Goal: Information Seeking & Learning: Learn about a topic

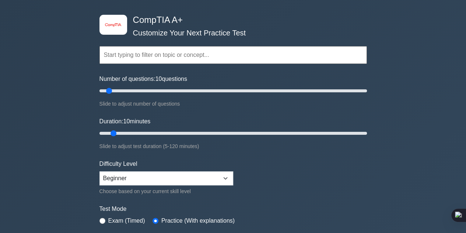
scroll to position [74, 0]
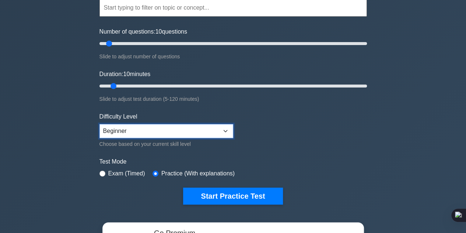
drag, startPoint x: 160, startPoint y: 133, endPoint x: 155, endPoint y: 136, distance: 5.3
click at [160, 133] on select "Beginner Intermediate Expert" at bounding box center [167, 131] width 134 height 14
select select "intermediate"
click at [100, 124] on select "Beginner Intermediate Expert" at bounding box center [167, 131] width 134 height 14
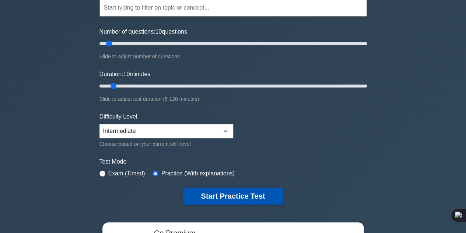
click at [211, 193] on button "Start Practice Test" at bounding box center [233, 195] width 100 height 17
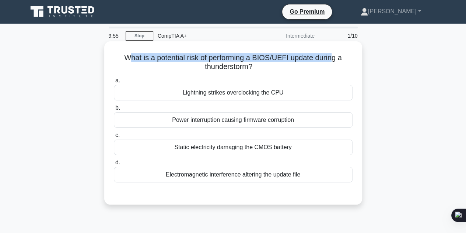
drag, startPoint x: 125, startPoint y: 57, endPoint x: 334, endPoint y: 57, distance: 208.7
click at [334, 57] on h5 "What is a potential risk of performing a BIOS/UEFI update during a thunderstorm…" at bounding box center [233, 62] width 240 height 18
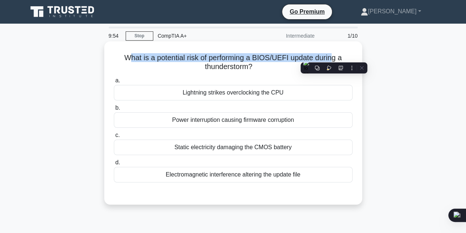
click at [240, 60] on h5 "What is a potential risk of performing a BIOS/UEFI update during a thunderstorm…" at bounding box center [233, 62] width 240 height 18
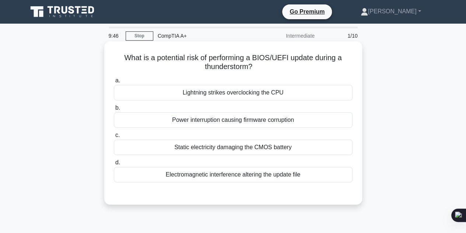
click at [228, 147] on div "Static electricity damaging the CMOS battery" at bounding box center [233, 146] width 239 height 15
click at [114, 138] on input "c. Static electricity damaging the CMOS battery" at bounding box center [114, 135] width 0 height 5
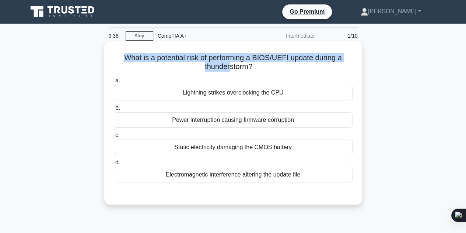
drag, startPoint x: 124, startPoint y: 59, endPoint x: 232, endPoint y: 65, distance: 108.2
click at [229, 65] on h5 "What is a potential risk of performing a BIOS/UEFI update during a thunderstorm…" at bounding box center [233, 62] width 240 height 18
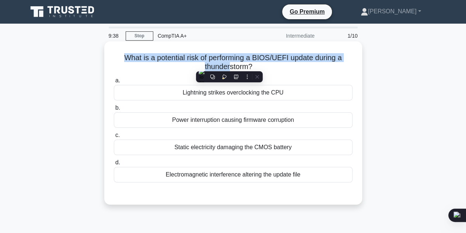
click at [274, 59] on h5 "What is a potential risk of performing a BIOS/UEFI update during a thunderstorm…" at bounding box center [233, 62] width 240 height 18
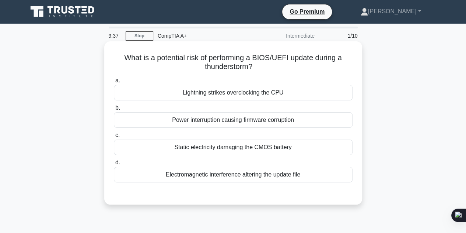
click at [271, 122] on div "Power interruption causing firmware corruption" at bounding box center [233, 119] width 239 height 15
click at [114, 110] on input "b. Power interruption causing firmware corruption" at bounding box center [114, 107] width 0 height 5
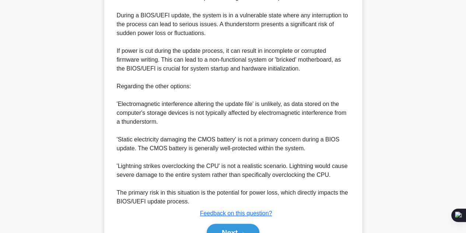
scroll to position [256, 0]
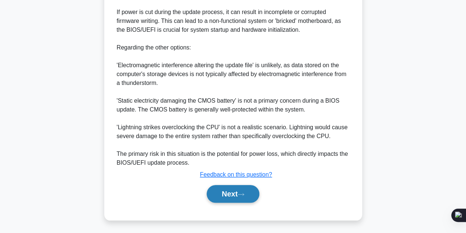
click at [237, 195] on button "Next" at bounding box center [233, 194] width 53 height 18
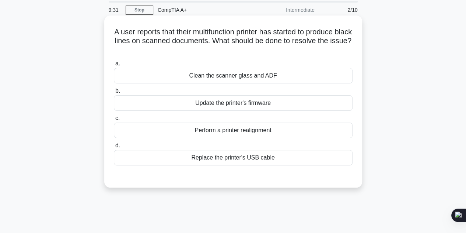
scroll to position [0, 0]
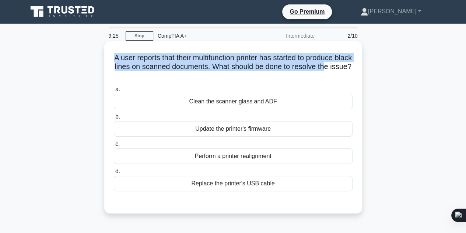
drag, startPoint x: 117, startPoint y: 58, endPoint x: 348, endPoint y: 67, distance: 230.6
click at [348, 67] on div "A user reports that their multifunction printer has started to produce black li…" at bounding box center [233, 127] width 252 height 166
click at [219, 70] on h5 "A user reports that their multifunction printer has started to produce black li…" at bounding box center [233, 66] width 240 height 27
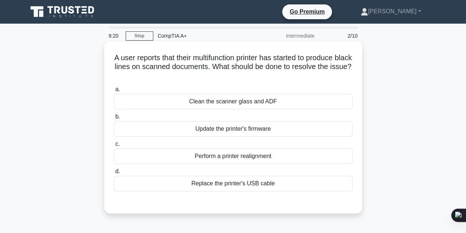
click at [270, 103] on div "Clean the scanner glass and ADF" at bounding box center [233, 101] width 239 height 15
click at [114, 92] on input "a. Clean the scanner glass and ADF" at bounding box center [114, 89] width 0 height 5
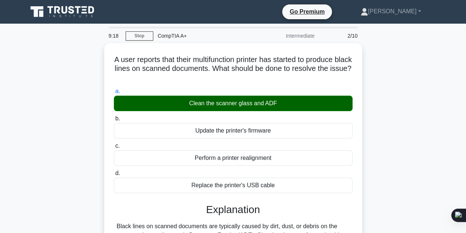
scroll to position [147, 0]
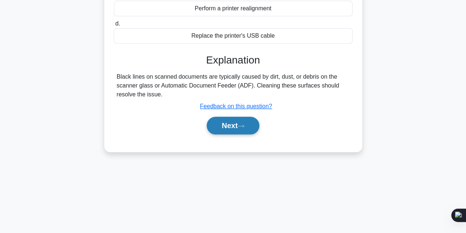
click at [223, 123] on button "Next" at bounding box center [233, 126] width 53 height 18
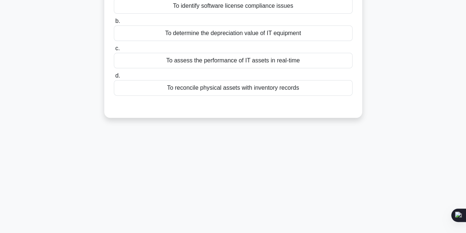
scroll to position [37, 0]
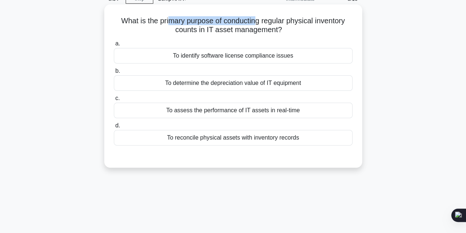
drag, startPoint x: 167, startPoint y: 19, endPoint x: 257, endPoint y: 22, distance: 90.8
click at [257, 22] on h5 "What is the primary purpose of conducting regular physical inventory counts in …" at bounding box center [233, 25] width 240 height 18
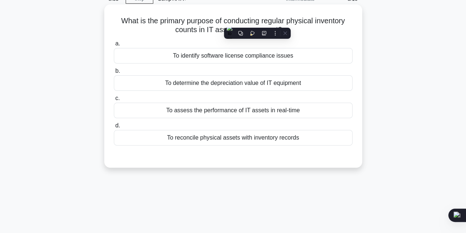
click at [150, 25] on h5 "What is the primary purpose of conducting regular physical inventory counts in …" at bounding box center [233, 25] width 240 height 18
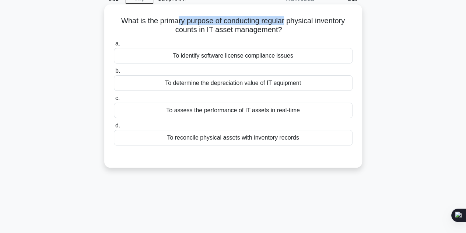
drag, startPoint x: 182, startPoint y: 24, endPoint x: 288, endPoint y: 24, distance: 105.4
click at [288, 24] on h5 "What is the primary purpose of conducting regular physical inventory counts in …" at bounding box center [233, 25] width 240 height 18
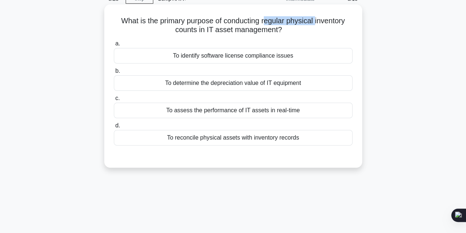
drag, startPoint x: 265, startPoint y: 20, endPoint x: 317, endPoint y: 21, distance: 52.4
click at [317, 21] on h5 "What is the primary purpose of conducting regular physical inventory counts in …" at bounding box center [233, 25] width 240 height 18
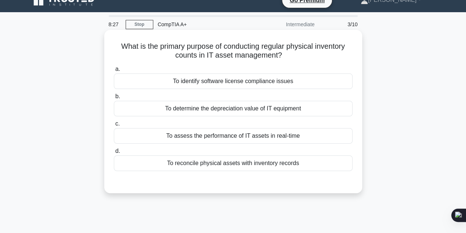
scroll to position [0, 0]
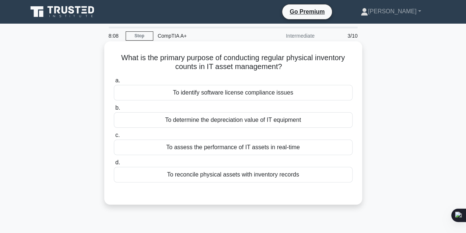
click at [227, 176] on div "To reconcile physical assets with inventory records" at bounding box center [233, 174] width 239 height 15
click at [114, 165] on input "d. To reconcile physical assets with inventory records" at bounding box center [114, 162] width 0 height 5
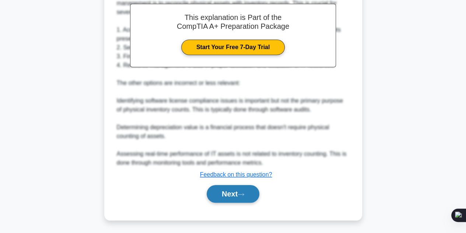
click at [236, 199] on button "Next" at bounding box center [233, 194] width 53 height 18
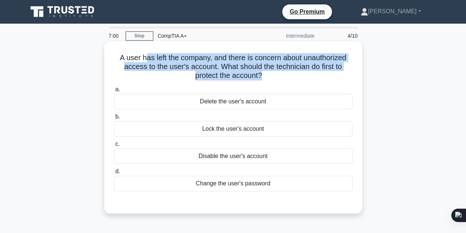
drag, startPoint x: 143, startPoint y: 59, endPoint x: 262, endPoint y: 79, distance: 120.6
click at [262, 79] on h5 "A user has left the company, and there is concern about unauthorized access to …" at bounding box center [233, 66] width 240 height 27
click at [208, 64] on h5 "A user has left the company, and there is concern about unauthorized access to …" at bounding box center [233, 66] width 240 height 27
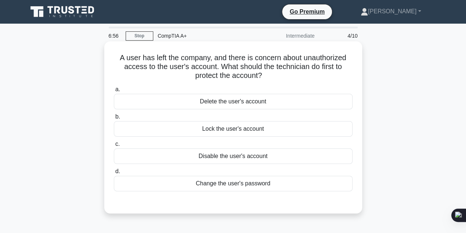
click at [272, 157] on div "Disable the user's account" at bounding box center [233, 155] width 239 height 15
click at [114, 146] on input "c. Disable the user's account" at bounding box center [114, 144] width 0 height 5
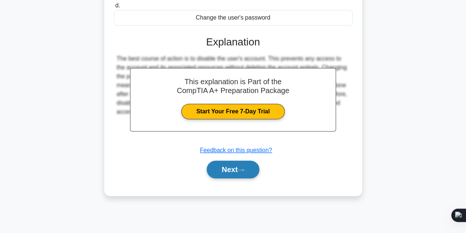
click at [246, 173] on button "Next" at bounding box center [233, 169] width 53 height 18
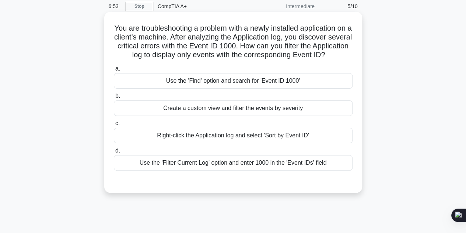
scroll to position [18, 0]
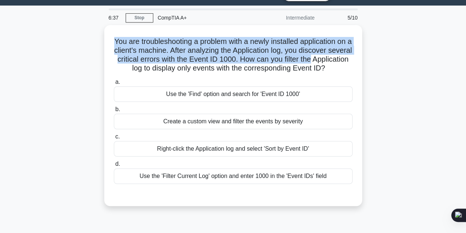
drag, startPoint x: 115, startPoint y: 39, endPoint x: 367, endPoint y: 63, distance: 253.0
click at [367, 63] on div "You are troubleshooting a problem with a newly installed application on a clien…" at bounding box center [233, 120] width 420 height 190
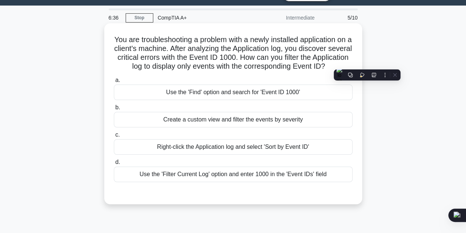
click at [243, 71] on h5 "You are troubleshooting a problem with a newly installed application on a clien…" at bounding box center [233, 53] width 240 height 36
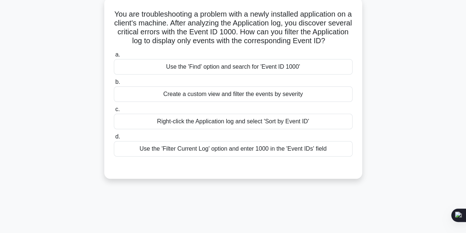
scroll to position [55, 0]
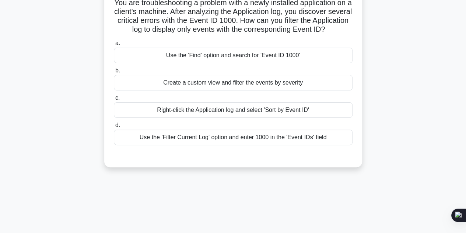
click at [269, 144] on div "Use the 'Filter Current Log' option and enter 1000 in the 'Event IDs' field" at bounding box center [233, 136] width 239 height 15
click at [114, 128] on input "d. Use the 'Filter Current Log' option and enter 1000 in the 'Event IDs' field" at bounding box center [114, 125] width 0 height 5
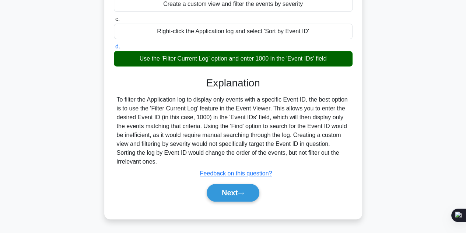
scroll to position [166, 0]
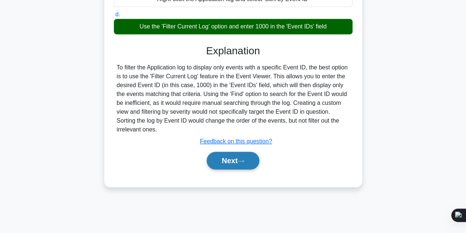
click at [245, 169] on button "Next" at bounding box center [233, 161] width 53 height 18
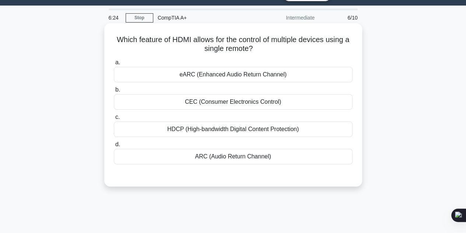
scroll to position [0, 0]
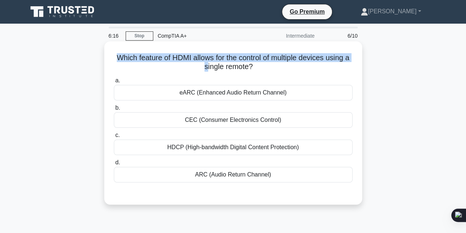
drag, startPoint x: 112, startPoint y: 56, endPoint x: 209, endPoint y: 70, distance: 97.6
click at [209, 70] on div "Which feature of HDMI allows for the control of multiple devices using a single…" at bounding box center [233, 122] width 252 height 157
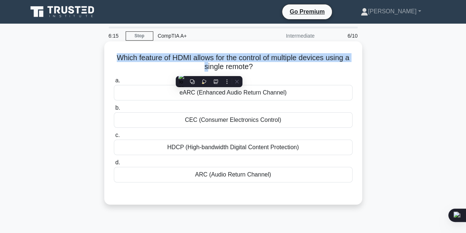
click at [145, 64] on h5 "Which feature of HDMI allows for the control of multiple devices using a single…" at bounding box center [233, 62] width 240 height 18
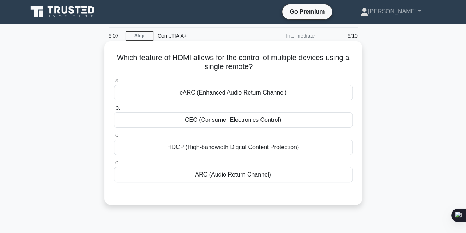
click at [241, 148] on div "HDCP (High-bandwidth Digital Content Protection)" at bounding box center [233, 146] width 239 height 15
click at [114, 138] on input "c. HDCP (High-bandwidth Digital Content Protection)" at bounding box center [114, 135] width 0 height 5
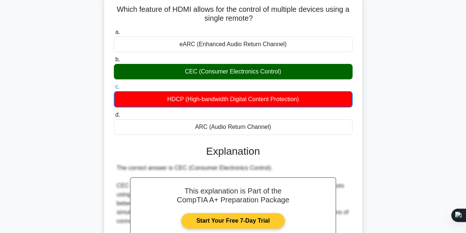
scroll to position [37, 0]
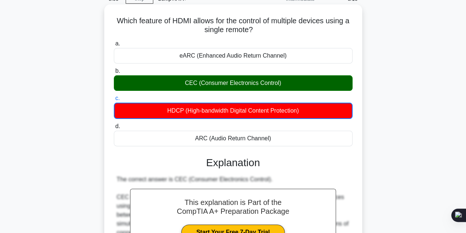
click at [232, 104] on div "HDCP (High-bandwidth Digital Content Protection)" at bounding box center [233, 110] width 239 height 16
click at [114, 101] on input "c. HDCP (High-bandwidth Digital Content Protection)" at bounding box center [114, 98] width 0 height 5
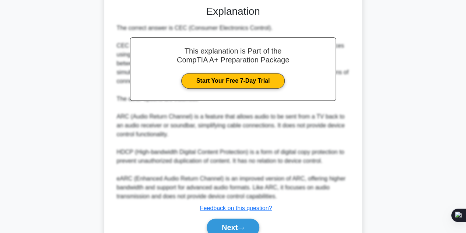
scroll to position [222, 0]
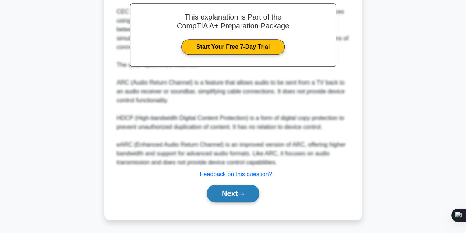
click at [252, 190] on button "Next" at bounding box center [233, 193] width 53 height 18
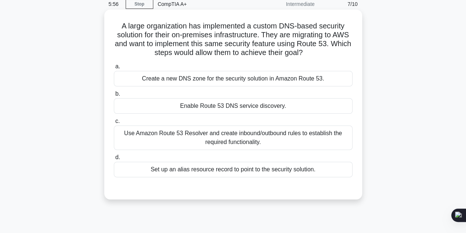
scroll to position [0, 0]
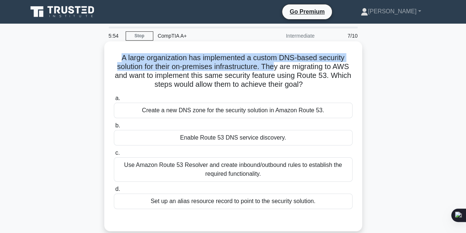
drag, startPoint x: 117, startPoint y: 56, endPoint x: 286, endPoint y: 67, distance: 169.2
click at [286, 67] on h5 "A large organization has implemented a custom DNS-based security solution for t…" at bounding box center [233, 71] width 240 height 36
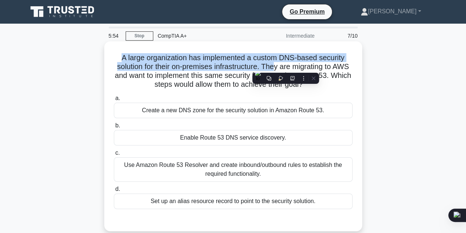
click at [286, 67] on h5 "A large organization has implemented a custom DNS-based security solution for t…" at bounding box center [233, 71] width 240 height 36
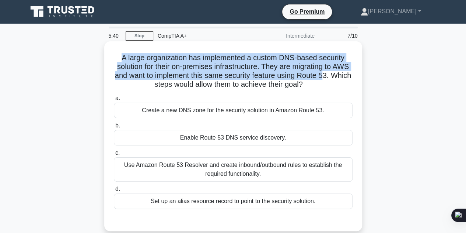
drag, startPoint x: 118, startPoint y: 59, endPoint x: 347, endPoint y: 72, distance: 229.7
click at [347, 72] on h5 "A large organization has implemented a custom DNS-based security solution for t…" at bounding box center [233, 71] width 240 height 36
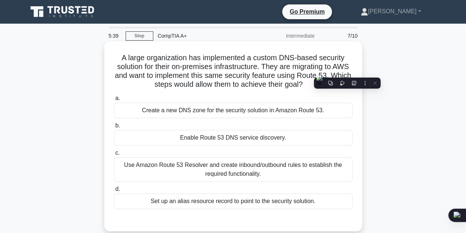
click at [239, 81] on h5 "A large organization has implemented a custom DNS-based security solution for t…" at bounding box center [233, 71] width 240 height 36
drag, startPoint x: 143, startPoint y: 84, endPoint x: 307, endPoint y: 83, distance: 164.1
click at [324, 81] on h5 "A large organization has implemented a custom DNS-based security solution for t…" at bounding box center [233, 71] width 240 height 36
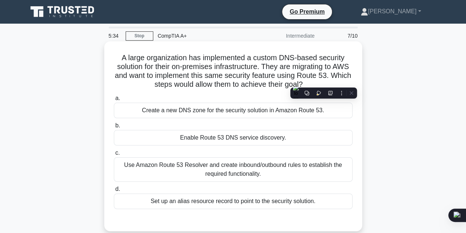
click at [183, 74] on h5 "A large organization has implemented a custom DNS-based security solution for t…" at bounding box center [233, 71] width 240 height 36
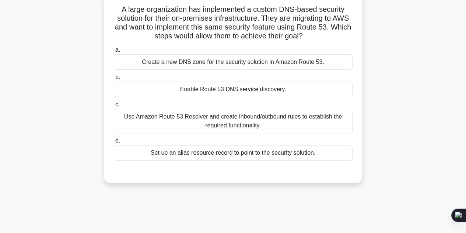
scroll to position [37, 0]
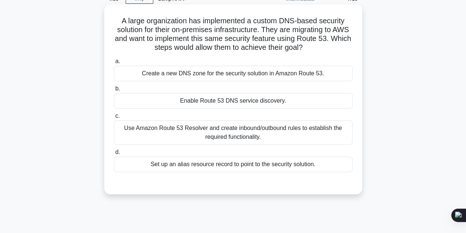
click at [211, 165] on div "Set up an alias resource record to point to the security solution." at bounding box center [233, 163] width 239 height 15
click at [114, 154] on input "d. Set up an alias resource record to point to the security solution." at bounding box center [114, 152] width 0 height 5
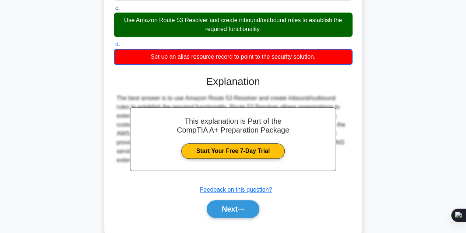
scroll to position [166, 0]
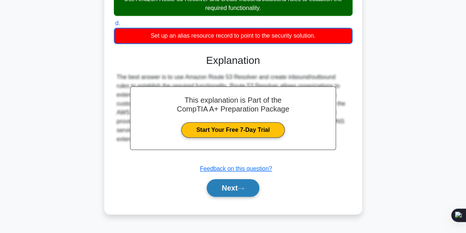
click at [250, 190] on button "Next" at bounding box center [233, 188] width 53 height 18
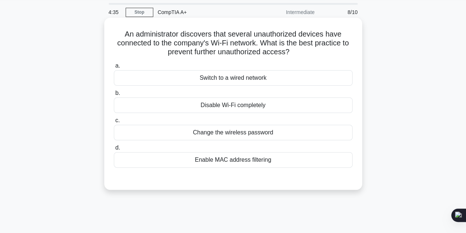
scroll to position [0, 0]
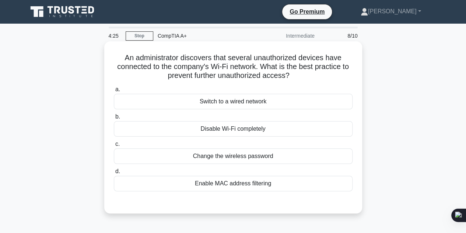
drag, startPoint x: 118, startPoint y: 58, endPoint x: 313, endPoint y: 76, distance: 196.3
click at [313, 76] on h5 "An administrator discovers that several unauthorized devices have connected to …" at bounding box center [233, 66] width 240 height 27
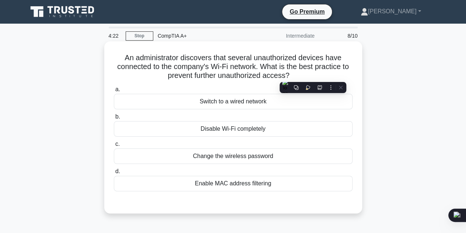
click at [215, 67] on h5 "An administrator discovers that several unauthorized devices have connected to …" at bounding box center [233, 66] width 240 height 27
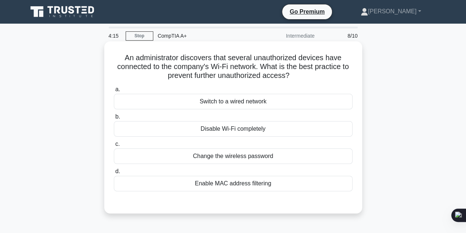
click at [246, 157] on div "Change the wireless password" at bounding box center [233, 155] width 239 height 15
click at [114, 146] on input "c. Change the wireless password" at bounding box center [114, 144] width 0 height 5
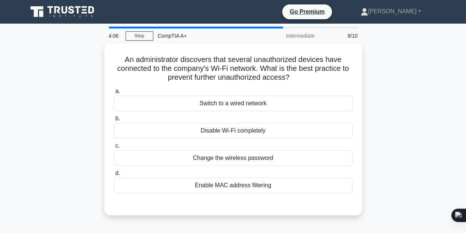
click at [66, 14] on icon at bounding box center [63, 12] width 71 height 14
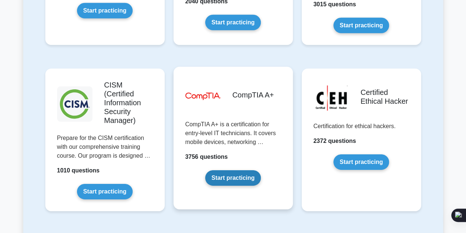
scroll to position [1069, 0]
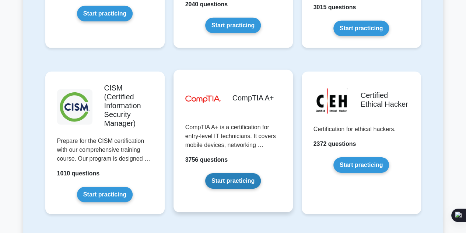
click at [238, 173] on link "Start practicing" at bounding box center [233, 180] width 56 height 15
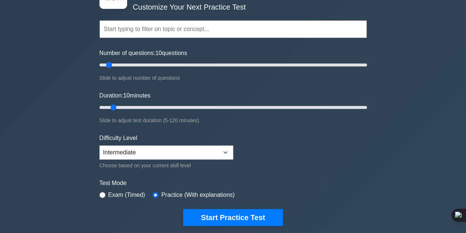
scroll to position [111, 0]
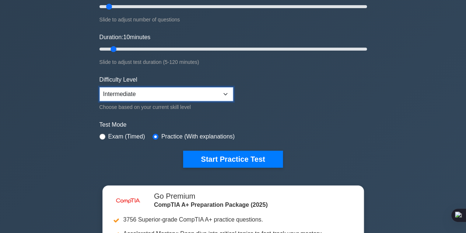
click at [167, 87] on select "Beginner Intermediate Expert" at bounding box center [167, 94] width 134 height 14
click at [242, 81] on form "Topics Hardware Operating Systems Networking Security Troubleshooting Mobile De…" at bounding box center [234, 54] width 268 height 228
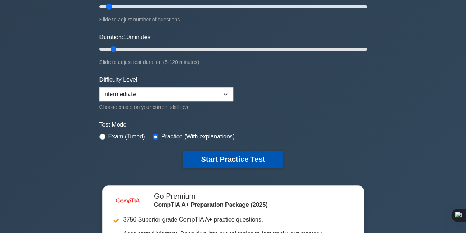
click at [253, 153] on button "Start Practice Test" at bounding box center [233, 158] width 100 height 17
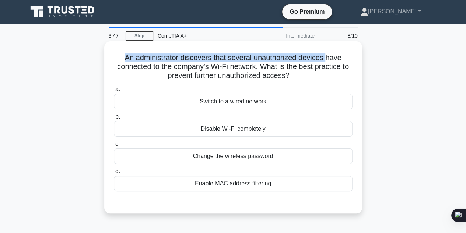
drag, startPoint x: 122, startPoint y: 56, endPoint x: 289, endPoint y: 65, distance: 167.6
click at [318, 63] on h5 "An administrator discovers that several unauthorized devices have connected to …" at bounding box center [233, 66] width 240 height 27
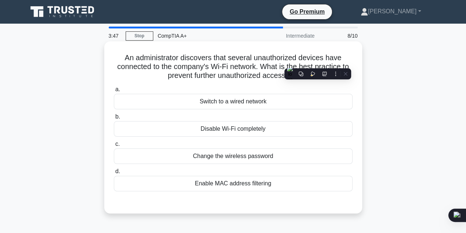
click at [236, 74] on h5 "An administrator discovers that several unauthorized devices have connected to …" at bounding box center [233, 66] width 240 height 27
click at [249, 185] on div "Enable MAC address filtering" at bounding box center [233, 182] width 239 height 15
click at [114, 174] on input "d. Enable MAC address filtering" at bounding box center [114, 171] width 0 height 5
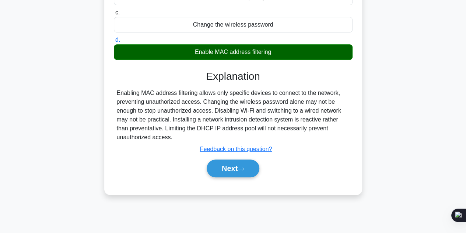
scroll to position [166, 0]
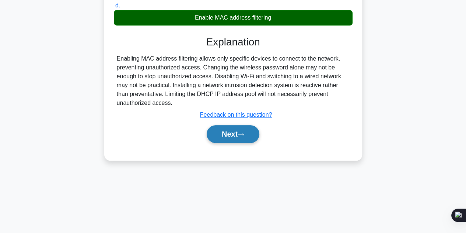
click at [216, 133] on button "Next" at bounding box center [233, 134] width 53 height 18
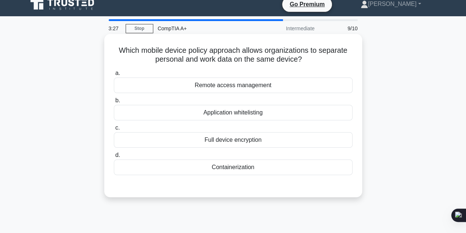
scroll to position [0, 0]
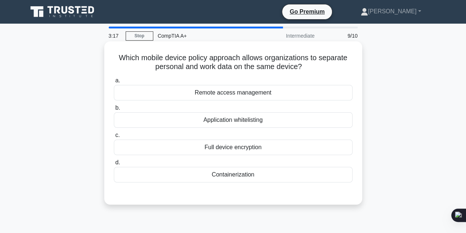
drag, startPoint x: 115, startPoint y: 56, endPoint x: 321, endPoint y: 65, distance: 206.6
click at [321, 65] on h5 "Which mobile device policy approach allows organizations to separate personal a…" at bounding box center [233, 62] width 240 height 18
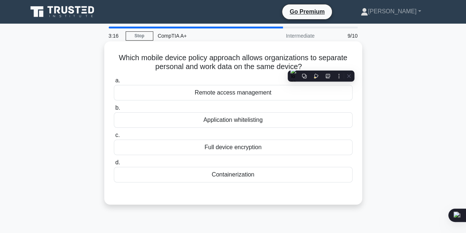
click at [220, 69] on h5 "Which mobile device policy approach allows organizations to separate personal a…" at bounding box center [233, 62] width 240 height 18
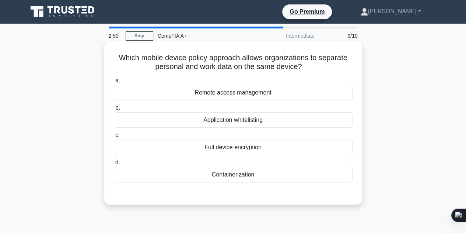
click at [232, 180] on div "Containerization" at bounding box center [233, 174] width 239 height 15
click at [114, 165] on input "d. Containerization" at bounding box center [114, 162] width 0 height 5
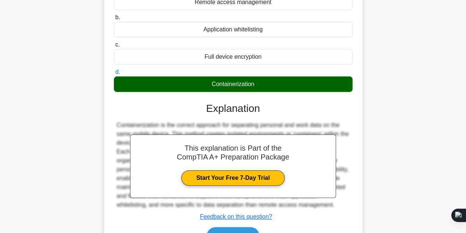
scroll to position [147, 0]
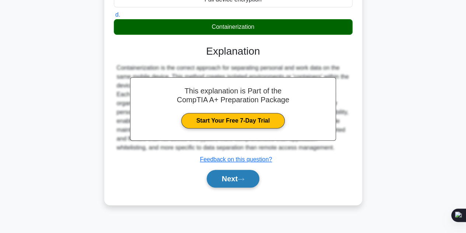
click at [244, 178] on icon at bounding box center [241, 179] width 6 height 2
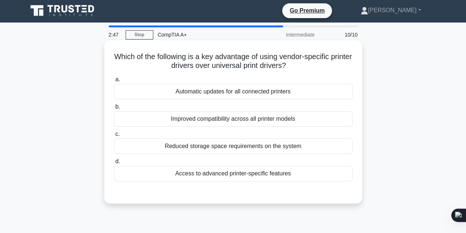
scroll to position [0, 0]
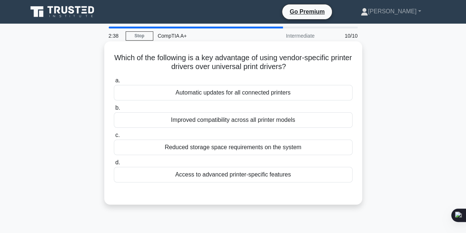
drag, startPoint x: 119, startPoint y: 53, endPoint x: 310, endPoint y: 67, distance: 192.3
click at [310, 67] on div "Which of the following is a key advantage of using vendor-specific printer driv…" at bounding box center [233, 122] width 252 height 157
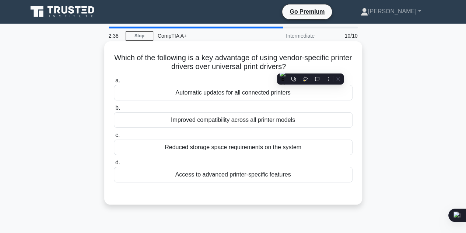
click at [227, 67] on h5 "Which of the following is a key advantage of using vendor-specific printer driv…" at bounding box center [233, 62] width 240 height 18
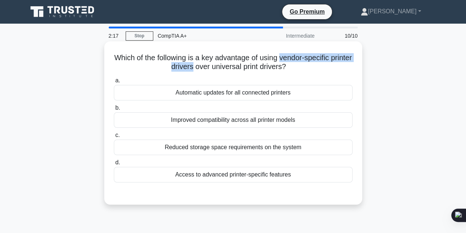
drag, startPoint x: 293, startPoint y: 59, endPoint x: 195, endPoint y: 70, distance: 99.4
click at [202, 70] on h5 "Which of the following is a key advantage of using vendor-specific printer driv…" at bounding box center [233, 62] width 240 height 18
click at [261, 64] on h5 "Which of the following is a key advantage of using vendor-specific printer driv…" at bounding box center [233, 62] width 240 height 18
click at [277, 119] on div "Improved compatibility across all printer models" at bounding box center [233, 119] width 239 height 15
click at [114, 110] on input "b. Improved compatibility across all printer models" at bounding box center [114, 107] width 0 height 5
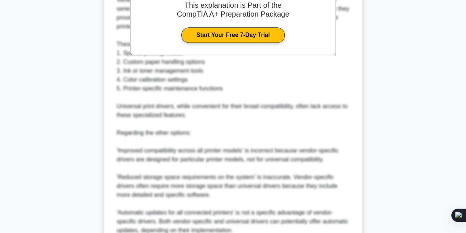
scroll to position [302, 0]
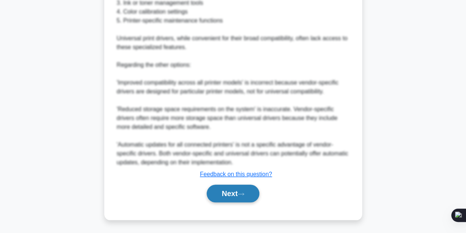
click at [243, 200] on button "Next" at bounding box center [233, 193] width 53 height 18
click at [238, 197] on button "Next" at bounding box center [233, 193] width 53 height 18
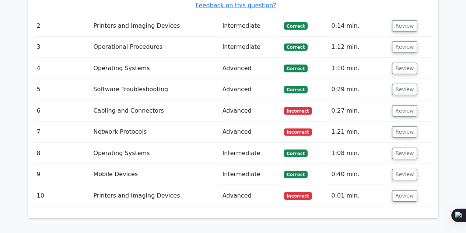
scroll to position [1327, 0]
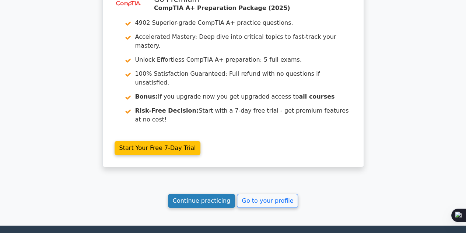
click at [219, 194] on link "Continue practicing" at bounding box center [201, 201] width 67 height 14
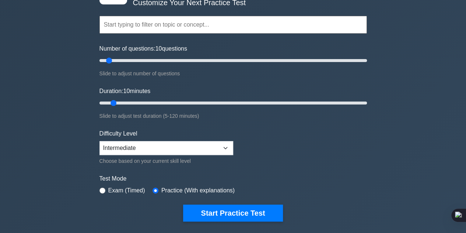
scroll to position [74, 0]
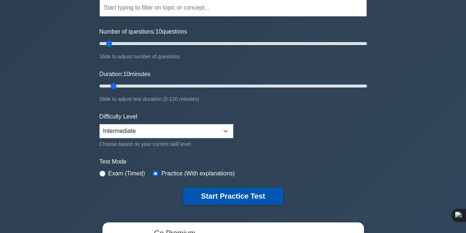
click at [218, 188] on button "Start Practice Test" at bounding box center [233, 195] width 100 height 17
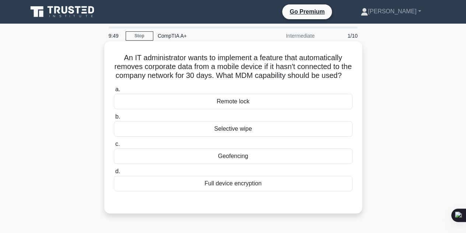
drag, startPoint x: 122, startPoint y: 60, endPoint x: 262, endPoint y: 86, distance: 142.0
click at [262, 80] on h5 "An IT administrator wants to implement a feature that automatically removes cor…" at bounding box center [233, 66] width 240 height 27
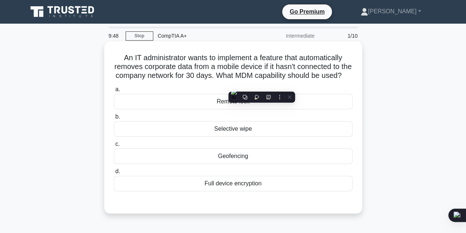
click at [181, 66] on h5 "An IT administrator wants to implement a feature that automatically removes cor…" at bounding box center [233, 66] width 240 height 27
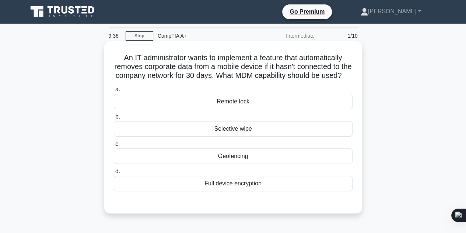
click at [242, 136] on div "Selective wipe" at bounding box center [233, 128] width 239 height 15
click at [114, 119] on input "b. Selective wipe" at bounding box center [114, 116] width 0 height 5
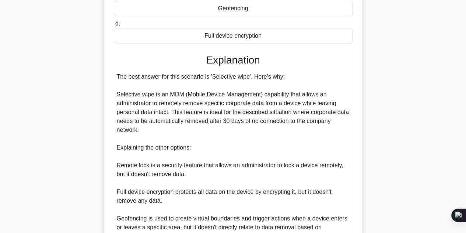
scroll to position [221, 0]
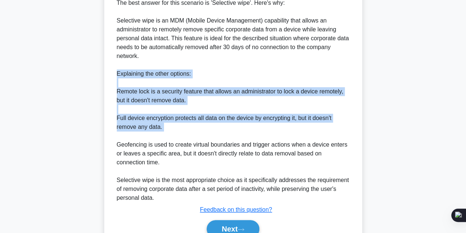
drag, startPoint x: 115, startPoint y: 82, endPoint x: 236, endPoint y: 146, distance: 137.2
click at [236, 146] on div "An IT administrator wants to implement a feature that automatically removes cor…" at bounding box center [233, 37] width 258 height 435
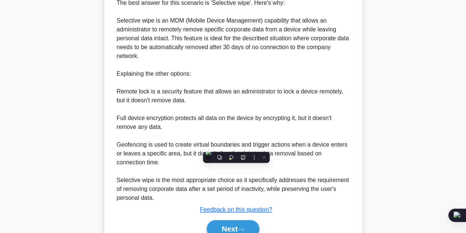
click at [171, 155] on div "The best answer for this scenario is 'Selective wipe'. Here's why: Selective wi…" at bounding box center [233, 101] width 233 height 204
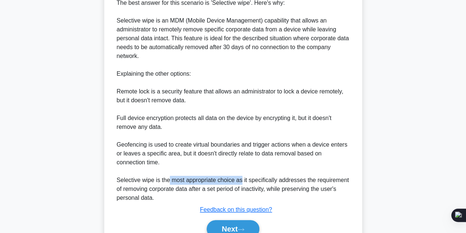
drag, startPoint x: 167, startPoint y: 191, endPoint x: 240, endPoint y: 189, distance: 72.7
click at [241, 189] on div "The best answer for this scenario is 'Selective wipe'. Here's why: Selective wi…" at bounding box center [233, 101] width 233 height 204
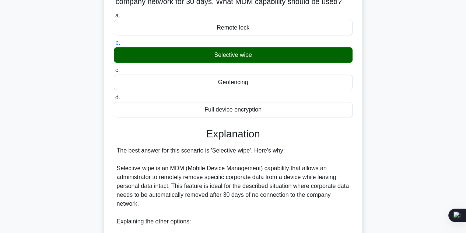
scroll to position [0, 0]
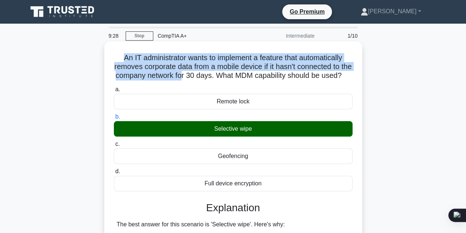
drag, startPoint x: 117, startPoint y: 58, endPoint x: 198, endPoint y: 79, distance: 83.8
click at [201, 79] on h5 "An IT administrator wants to implement a feature that automatically removes cor…" at bounding box center [233, 66] width 240 height 27
click at [137, 79] on h5 "An IT administrator wants to implement a feature that automatically removes cor…" at bounding box center [233, 66] width 240 height 27
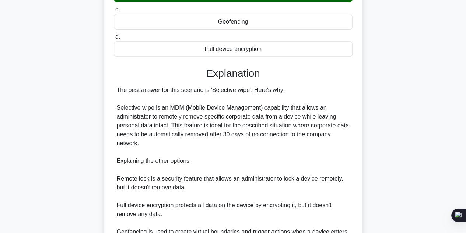
scroll to position [258, 0]
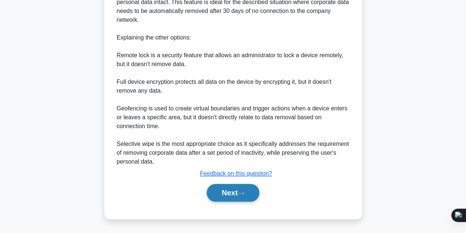
click at [239, 198] on button "Next" at bounding box center [233, 193] width 53 height 18
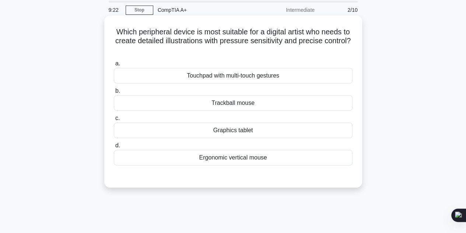
scroll to position [0, 0]
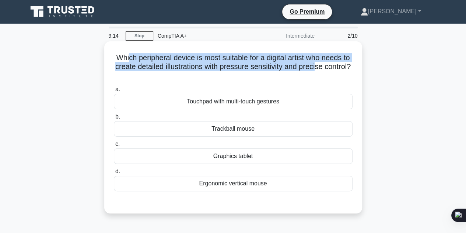
drag, startPoint x: 130, startPoint y: 56, endPoint x: 338, endPoint y: 67, distance: 209.0
click at [338, 67] on h5 "Which peripheral device is most suitable for a digital artist who needs to crea…" at bounding box center [233, 66] width 240 height 27
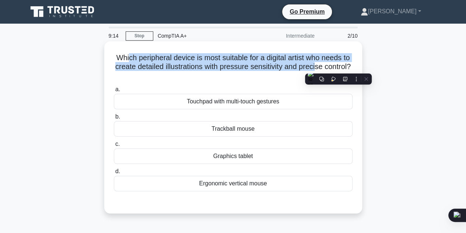
click at [231, 68] on h5 "Which peripheral device is most suitable for a digital artist who needs to crea…" at bounding box center [233, 66] width 240 height 27
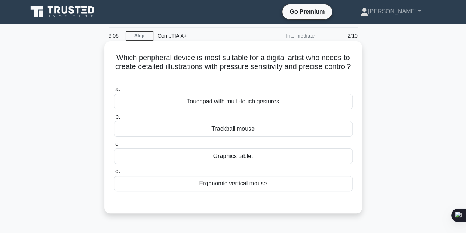
click at [253, 105] on div "Touchpad with multi-touch gestures" at bounding box center [233, 101] width 239 height 15
click at [114, 92] on input "a. Touchpad with multi-touch gestures" at bounding box center [114, 89] width 0 height 5
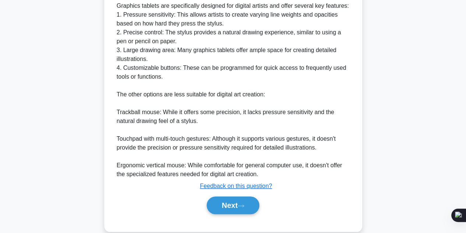
scroll to position [257, 0]
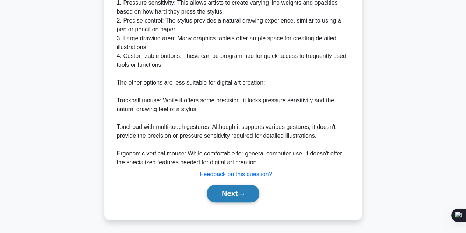
click at [243, 189] on button "Next" at bounding box center [233, 193] width 53 height 18
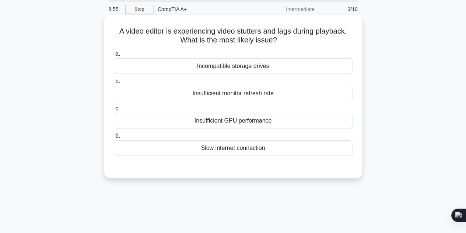
scroll to position [0, 0]
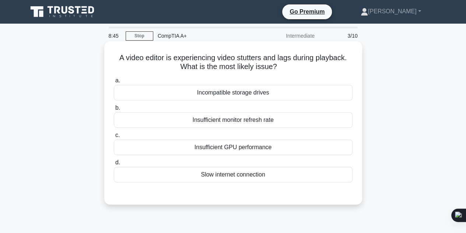
drag, startPoint x: 113, startPoint y: 59, endPoint x: 297, endPoint y: 67, distance: 184.5
click at [297, 67] on h5 "A video editor is experiencing video stutters and lags during playback. What is…" at bounding box center [233, 62] width 240 height 18
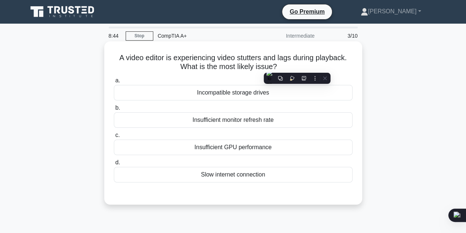
click at [228, 67] on h5 "A video editor is experiencing video stutters and lags during playback. What is…" at bounding box center [233, 62] width 240 height 18
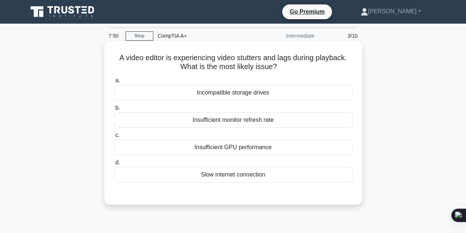
drag, startPoint x: 116, startPoint y: 58, endPoint x: 230, endPoint y: 61, distance: 114.3
click at [288, 66] on h5 "A video editor is experiencing video stutters and lags during playback. What is…" at bounding box center [233, 62] width 240 height 18
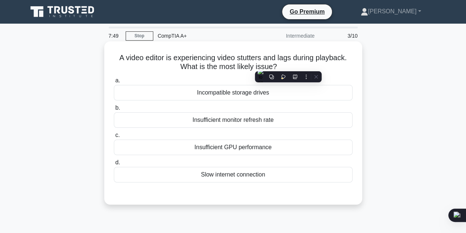
click at [180, 60] on h5 "A video editor is experiencing video stutters and lags during playback. What is…" at bounding box center [233, 62] width 240 height 18
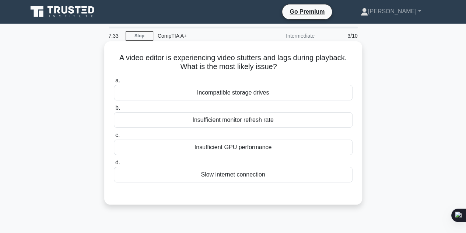
click at [257, 151] on div "Insufficient GPU performance" at bounding box center [233, 146] width 239 height 15
click at [114, 138] on input "c. Insufficient GPU performance" at bounding box center [114, 135] width 0 height 5
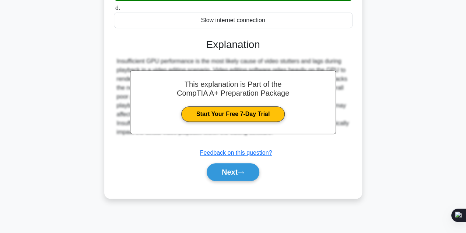
scroll to position [166, 0]
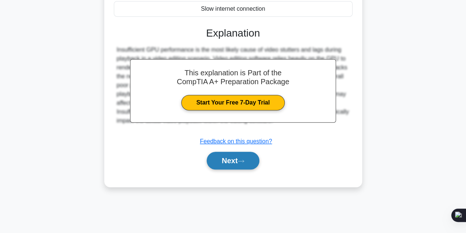
click at [231, 159] on button "Next" at bounding box center [233, 161] width 53 height 18
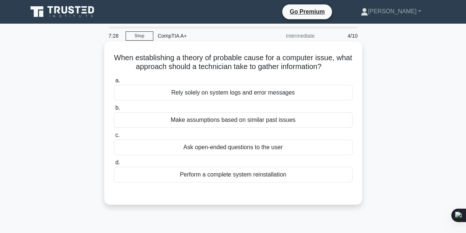
scroll to position [0, 0]
drag, startPoint x: 115, startPoint y: 53, endPoint x: 341, endPoint y: 67, distance: 226.8
click at [341, 67] on div "When establishing a theory of probable cause for a computer issue, what approac…" at bounding box center [233, 122] width 252 height 157
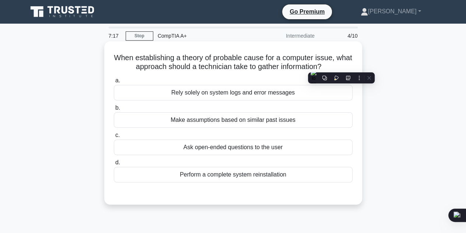
click at [180, 60] on h5 "When establishing a theory of probable cause for a computer issue, what approac…" at bounding box center [233, 62] width 240 height 18
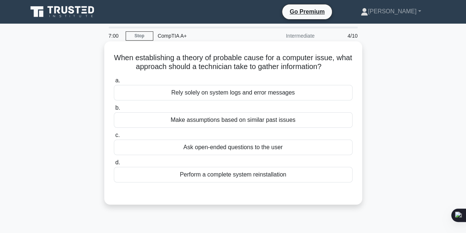
click at [239, 152] on div "Ask open-ended questions to the user" at bounding box center [233, 146] width 239 height 15
click at [114, 138] on input "c. Ask open-ended questions to the user" at bounding box center [114, 135] width 0 height 5
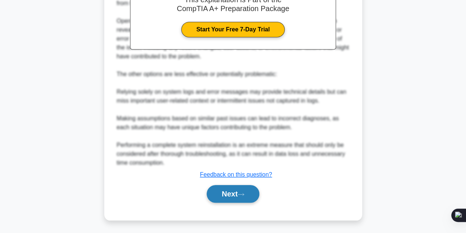
click at [248, 193] on button "Next" at bounding box center [233, 194] width 53 height 18
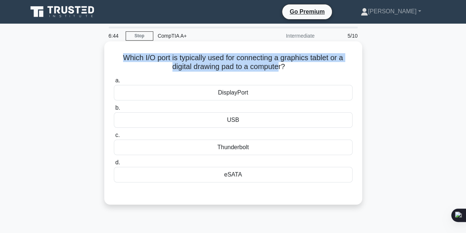
drag, startPoint x: 146, startPoint y: 58, endPoint x: 279, endPoint y: 68, distance: 133.8
click at [279, 68] on h5 "Which I/O port is typically used for connecting a graphics tablet or a digital …" at bounding box center [233, 62] width 240 height 18
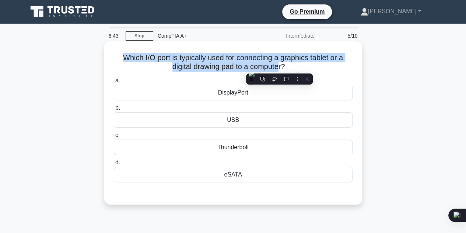
click at [220, 65] on h5 "Which I/O port is typically used for connecting a graphics tablet or a digital …" at bounding box center [233, 62] width 240 height 18
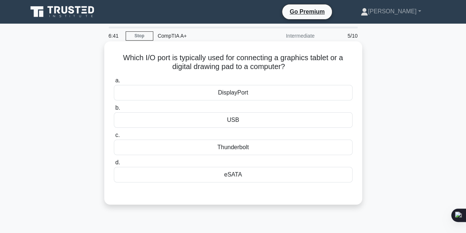
click at [234, 119] on div "USB" at bounding box center [233, 119] width 239 height 15
click at [114, 110] on input "b. USB" at bounding box center [114, 107] width 0 height 5
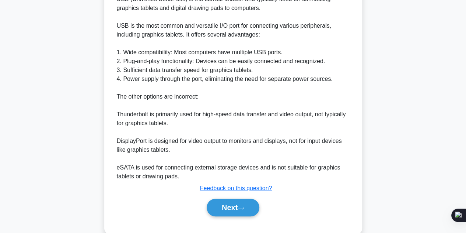
scroll to position [221, 0]
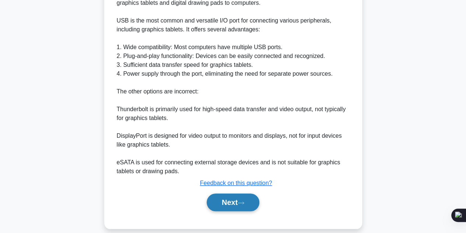
click at [223, 203] on button "Next" at bounding box center [233, 202] width 53 height 18
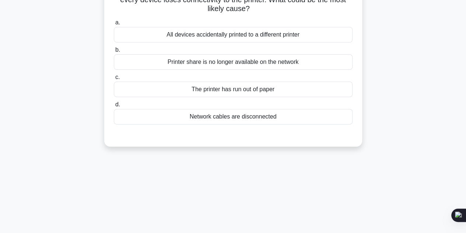
scroll to position [0, 0]
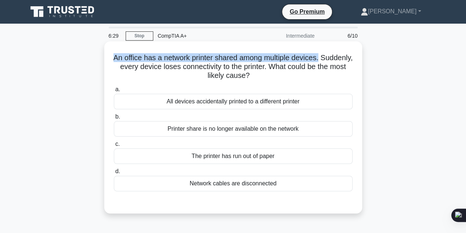
drag, startPoint x: 123, startPoint y: 54, endPoint x: 342, endPoint y: 59, distance: 218.7
click at [342, 59] on h5 "An office has a network printer shared among multiple devices. Suddenly, every …" at bounding box center [233, 66] width 240 height 27
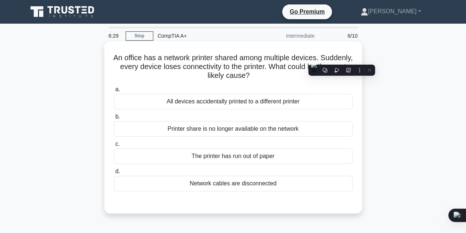
click at [259, 77] on icon ".spinner_0XTQ{transform-origin:center;animation:spinner_y6GP .75s linear infini…" at bounding box center [254, 76] width 9 height 9
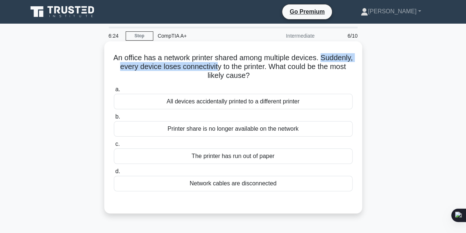
drag, startPoint x: 150, startPoint y: 65, endPoint x: 236, endPoint y: 64, distance: 85.9
click at [245, 63] on div "An office has a network printer shared among multiple devices. Suddenly, every …" at bounding box center [233, 127] width 252 height 166
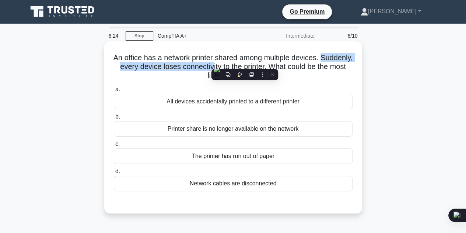
click at [156, 68] on h5 "An office has a network printer shared among multiple devices. Suddenly, every …" at bounding box center [233, 66] width 240 height 27
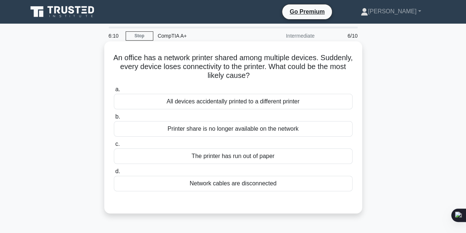
click at [184, 131] on div "Printer share is no longer available on the network" at bounding box center [233, 128] width 239 height 15
click at [114, 119] on input "b. Printer share is no longer available on the network" at bounding box center [114, 116] width 0 height 5
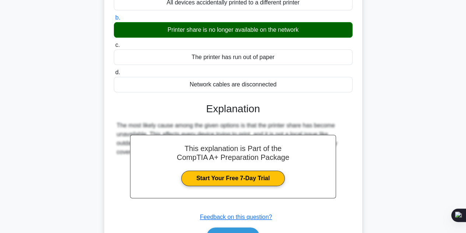
scroll to position [166, 0]
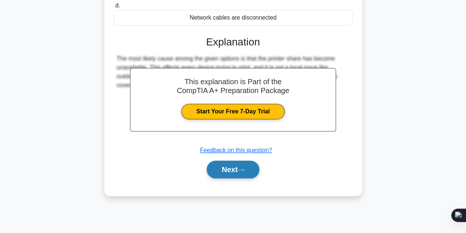
click at [239, 163] on button "Next" at bounding box center [233, 169] width 53 height 18
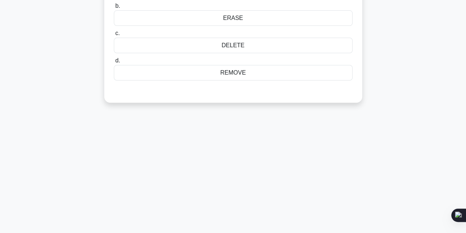
scroll to position [18, 0]
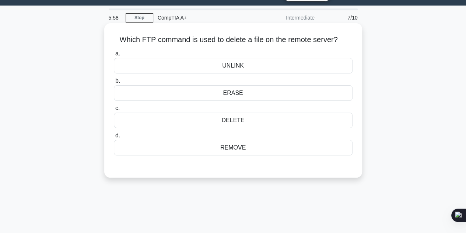
drag, startPoint x: 115, startPoint y: 41, endPoint x: 347, endPoint y: 42, distance: 232.6
click at [347, 42] on h5 "Which FTP command is used to delete a file on the remote server? .spinner_0XTQ{…" at bounding box center [233, 40] width 240 height 10
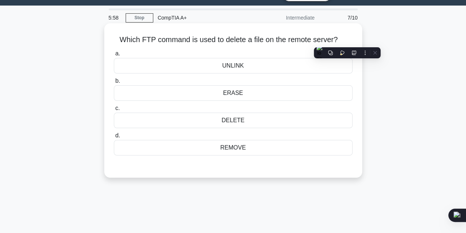
click at [347, 42] on icon ".spinner_0XTQ{transform-origin:center;animation:spinner_y6GP .75s linear infini…" at bounding box center [342, 40] width 9 height 9
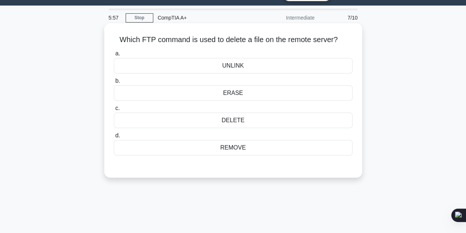
click at [255, 101] on div "a. UNLINK b. ERASE" at bounding box center [234, 102] width 248 height 109
click at [254, 95] on div "ERASE" at bounding box center [233, 92] width 239 height 15
click at [114, 83] on input "b. ERASE" at bounding box center [114, 81] width 0 height 5
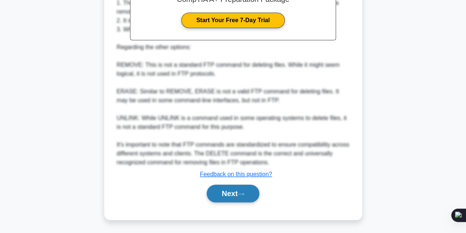
click at [241, 197] on button "Next" at bounding box center [233, 193] width 53 height 18
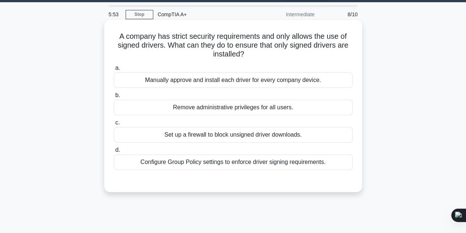
scroll to position [0, 0]
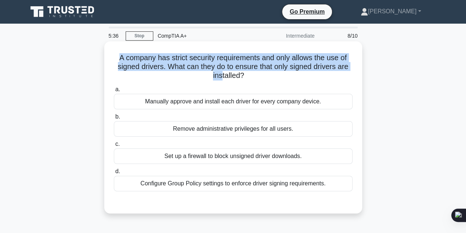
drag, startPoint x: 112, startPoint y: 59, endPoint x: 220, endPoint y: 78, distance: 110.1
click at [220, 78] on div "A company has strict security requirements and only allows the use of signed dr…" at bounding box center [233, 127] width 252 height 166
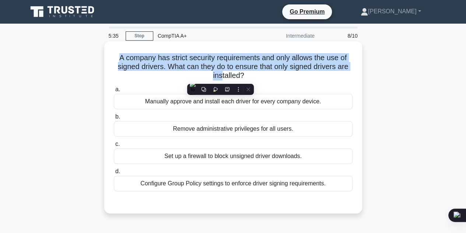
click at [175, 63] on h5 "A company has strict security requirements and only allows the use of signed dr…" at bounding box center [233, 66] width 240 height 27
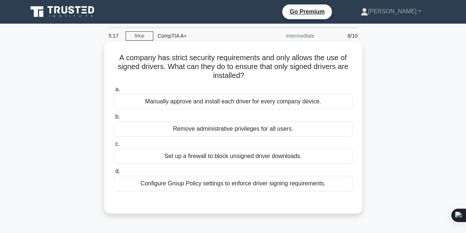
click at [223, 185] on div "Configure Group Policy settings to enforce driver signing requirements." at bounding box center [233, 182] width 239 height 15
click at [114, 174] on input "d. Configure Group Policy settings to enforce driver signing requirements." at bounding box center [114, 171] width 0 height 5
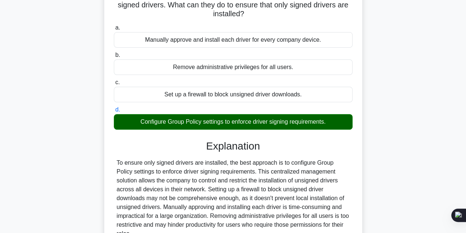
scroll to position [147, 0]
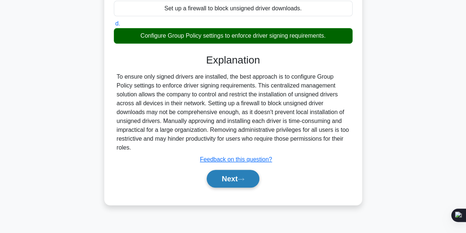
click at [248, 174] on button "Next" at bounding box center [233, 179] width 53 height 18
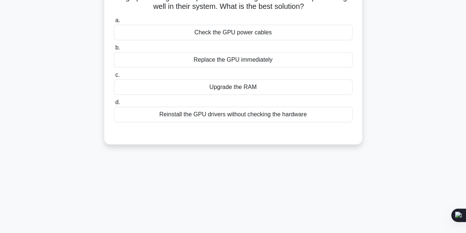
scroll to position [0, 0]
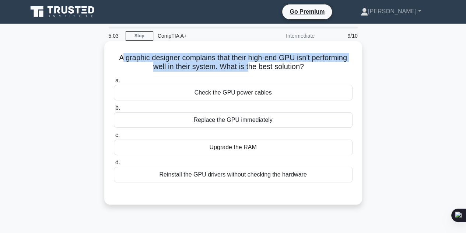
drag, startPoint x: 117, startPoint y: 57, endPoint x: 249, endPoint y: 70, distance: 132.7
click at [249, 70] on h5 "A graphic designer complains that their high-end GPU isn't performing well in t…" at bounding box center [233, 62] width 240 height 18
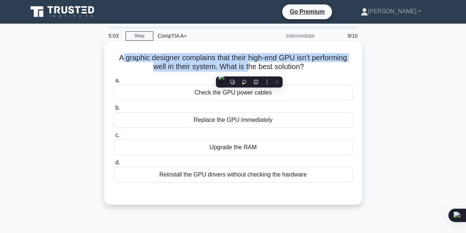
click at [209, 67] on h5 "A graphic designer complains that their high-end GPU isn't performing well in t…" at bounding box center [233, 62] width 240 height 18
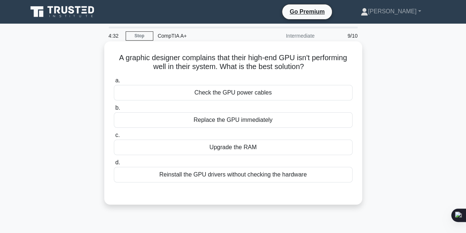
click at [237, 95] on div "Check the GPU power cables" at bounding box center [233, 92] width 239 height 15
click at [114, 83] on input "a. Check the GPU power cables" at bounding box center [114, 80] width 0 height 5
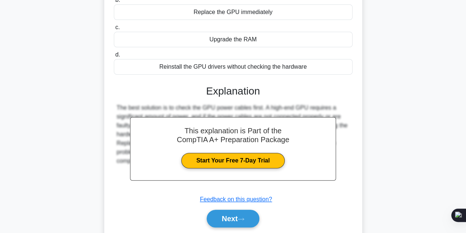
scroll to position [147, 0]
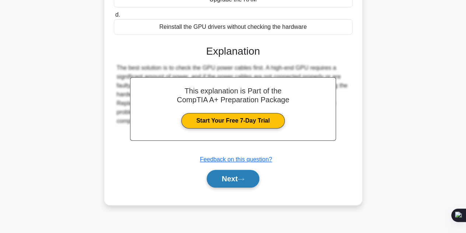
click at [251, 176] on button "Next" at bounding box center [233, 179] width 53 height 18
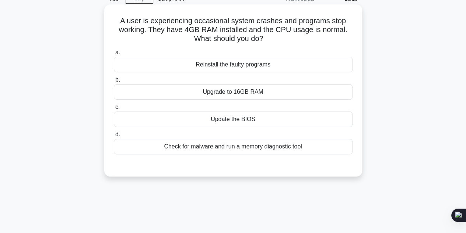
scroll to position [0, 0]
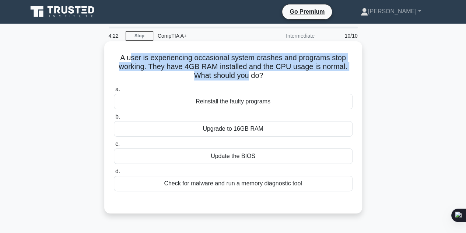
drag, startPoint x: 130, startPoint y: 59, endPoint x: 247, endPoint y: 72, distance: 118.0
click at [247, 72] on h5 "A user is experiencing occasional system crashes and programs stop working. The…" at bounding box center [233, 66] width 240 height 27
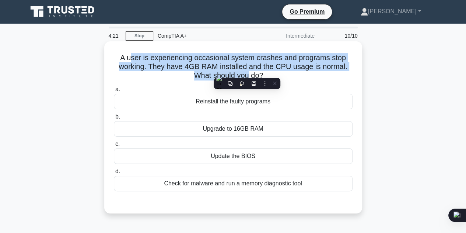
click at [193, 67] on h5 "A user is experiencing occasional system crashes and programs stop working. The…" at bounding box center [233, 66] width 240 height 27
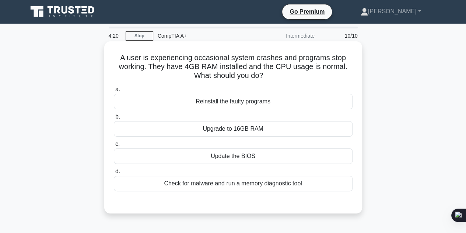
click at [241, 129] on div "Upgrade to 16GB RAM" at bounding box center [233, 128] width 239 height 15
click at [114, 119] on input "b. Upgrade to 16GB RAM" at bounding box center [114, 116] width 0 height 5
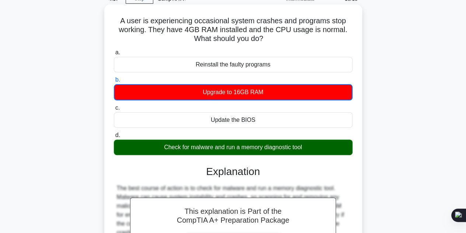
scroll to position [166, 0]
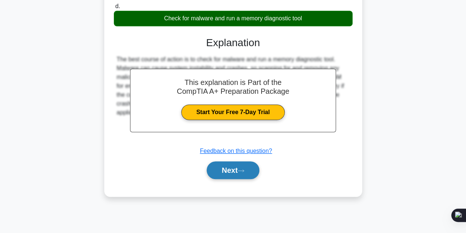
click at [236, 173] on button "Next" at bounding box center [233, 170] width 53 height 18
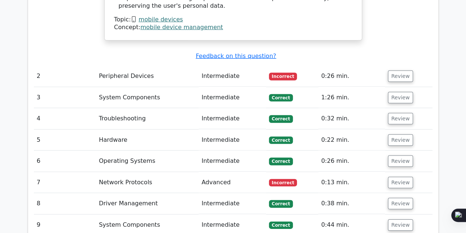
scroll to position [995, 0]
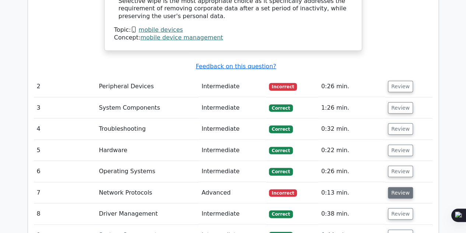
click at [397, 187] on button "Review" at bounding box center [400, 192] width 25 height 11
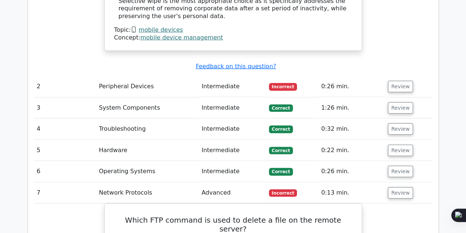
scroll to position [1106, 0]
